Goal: Information Seeking & Learning: Understand process/instructions

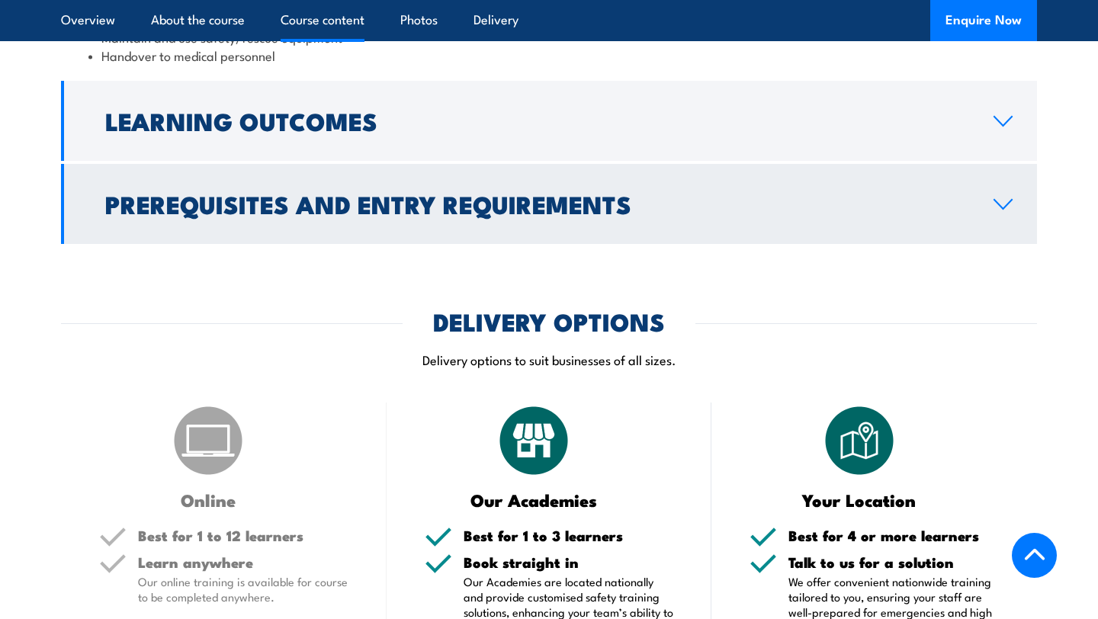
click at [411, 229] on link "Prerequisites and Entry Requirements" at bounding box center [549, 204] width 976 height 80
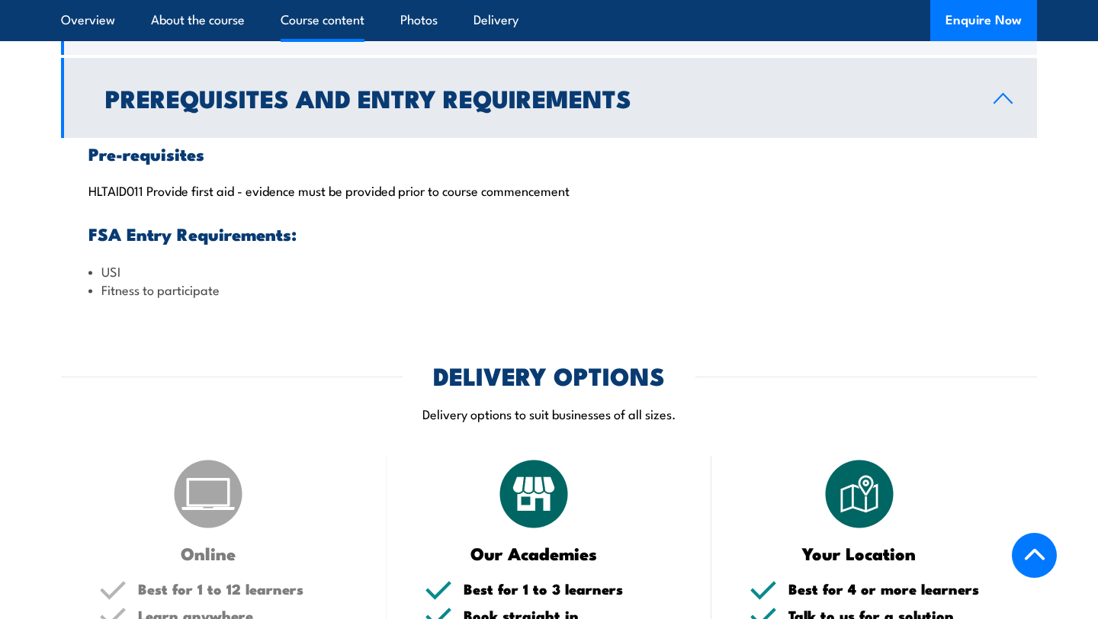
scroll to position [1460, 0]
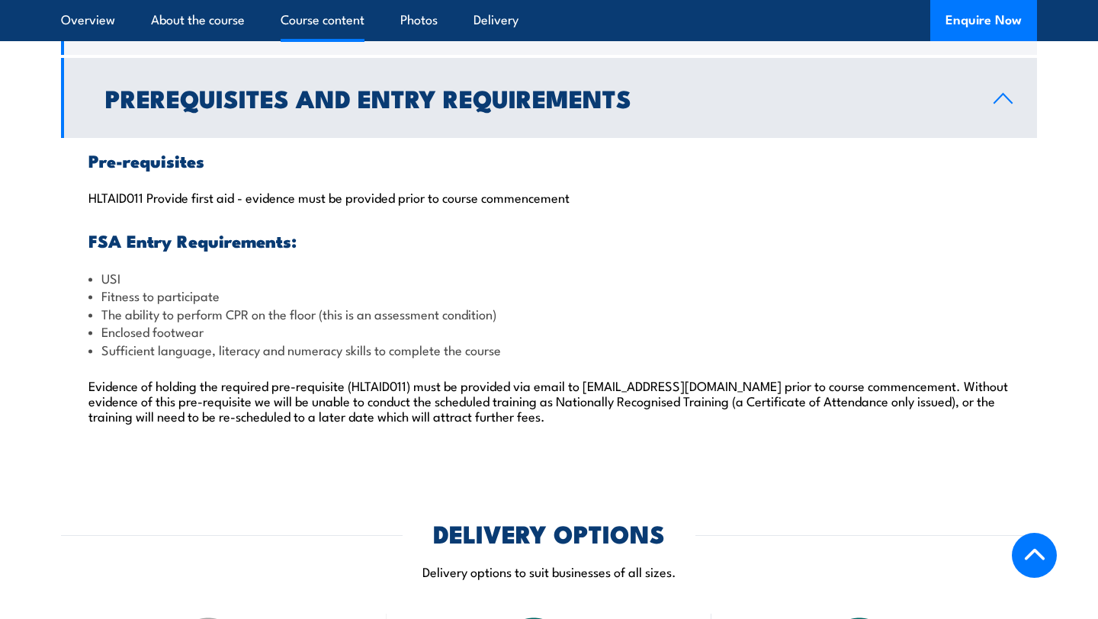
click at [394, 171] on div "Pre-requisites HLTAID011 Provide first aid - evidence must be provided prior to…" at bounding box center [549, 297] width 976 height 318
click at [384, 128] on link "Prerequisites and Entry Requirements" at bounding box center [549, 98] width 976 height 80
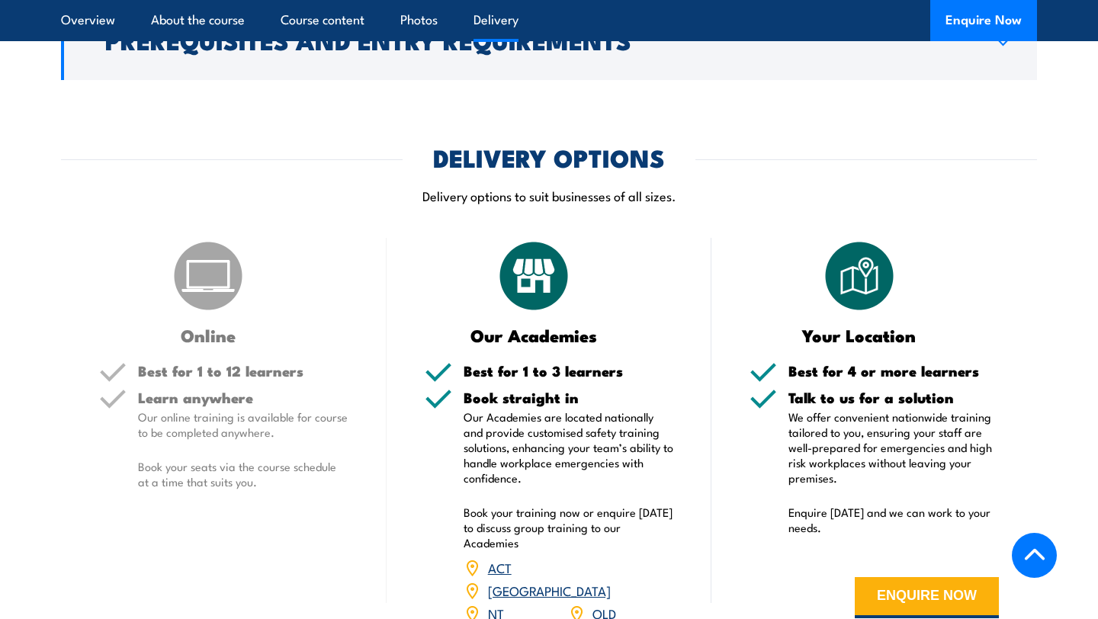
scroll to position [1716, 0]
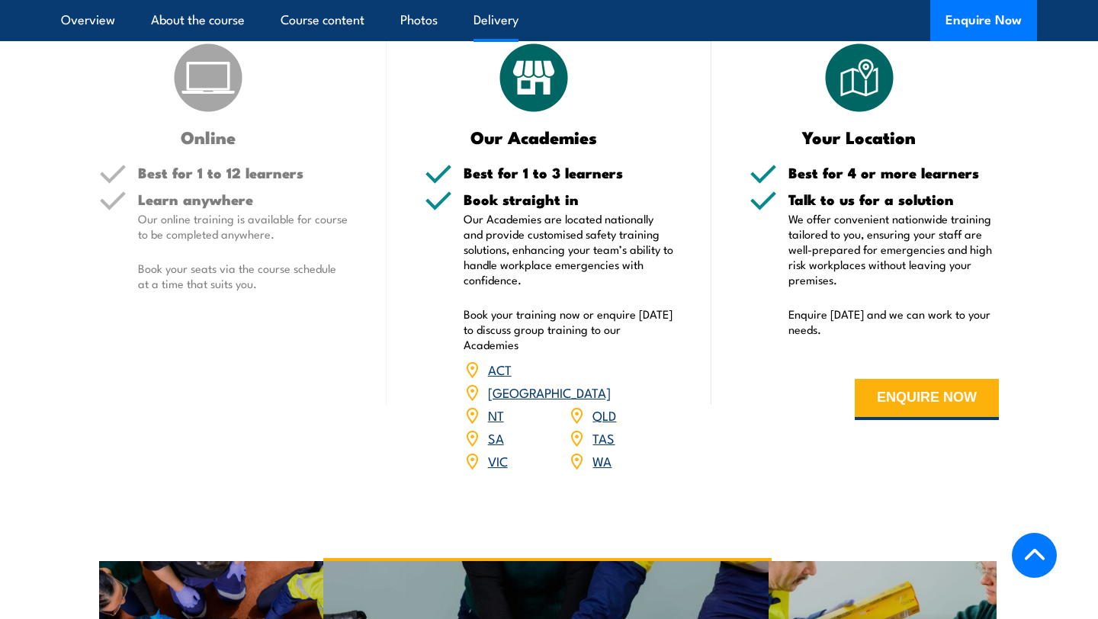
click at [498, 452] on link "VIC" at bounding box center [498, 461] width 20 height 18
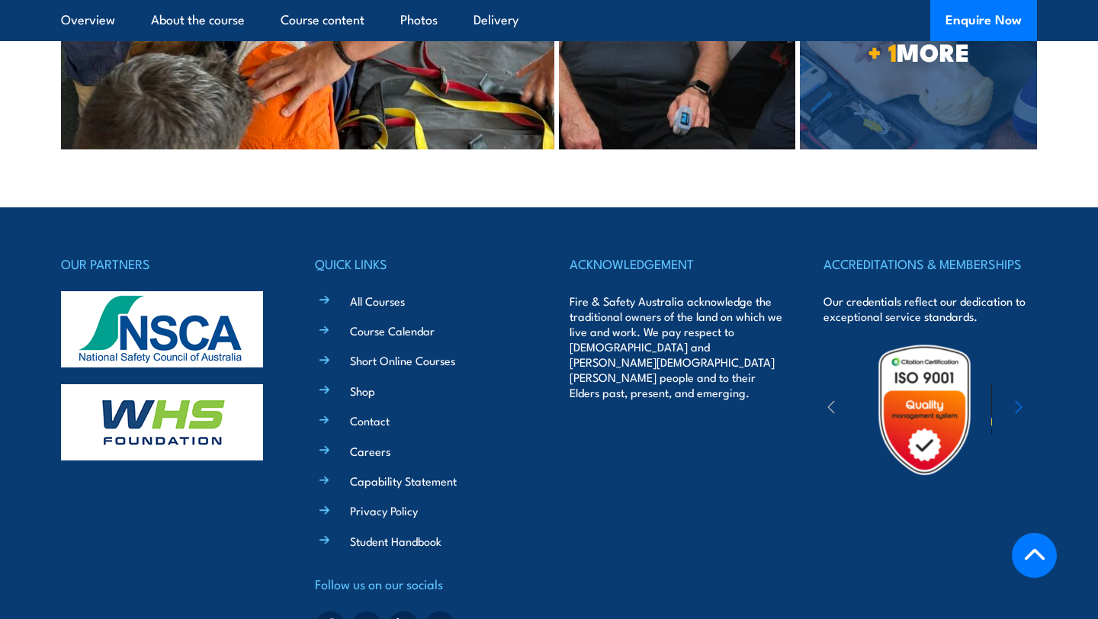
scroll to position [3375, 0]
